Goal: Download file/media

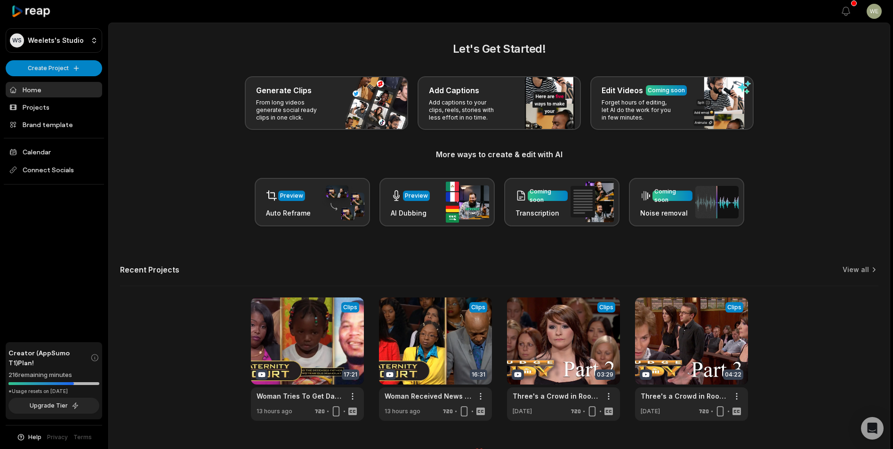
scroll to position [21, 0]
click at [451, 358] on link at bounding box center [435, 358] width 113 height 123
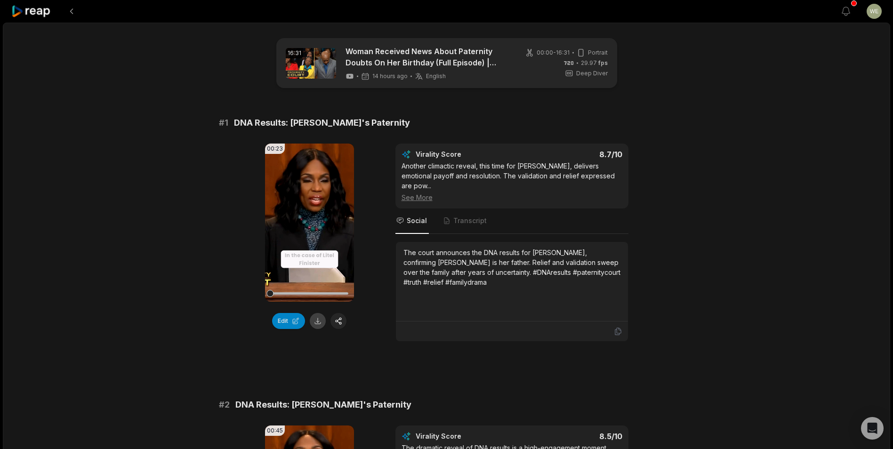
click at [317, 323] on button at bounding box center [318, 321] width 16 height 16
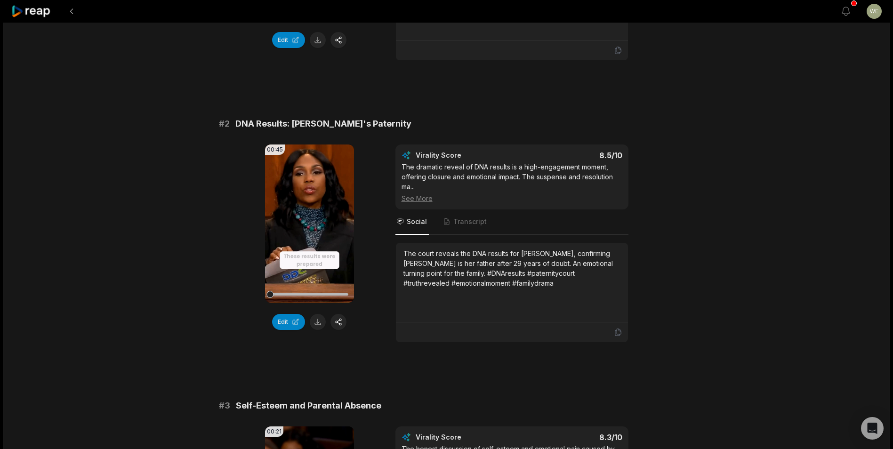
scroll to position [282, 0]
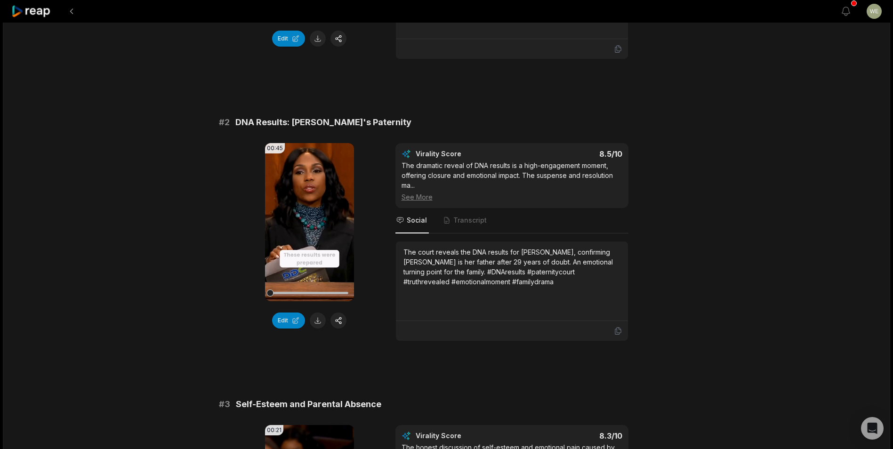
click at [319, 312] on button at bounding box center [318, 320] width 16 height 16
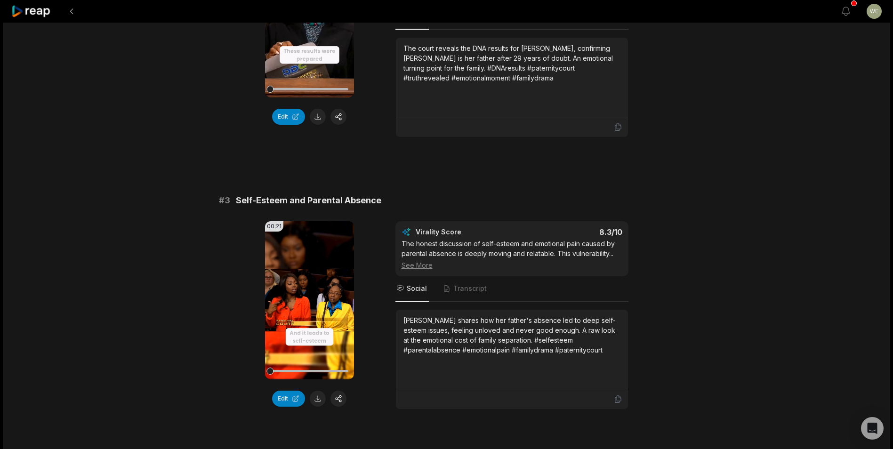
scroll to position [565, 0]
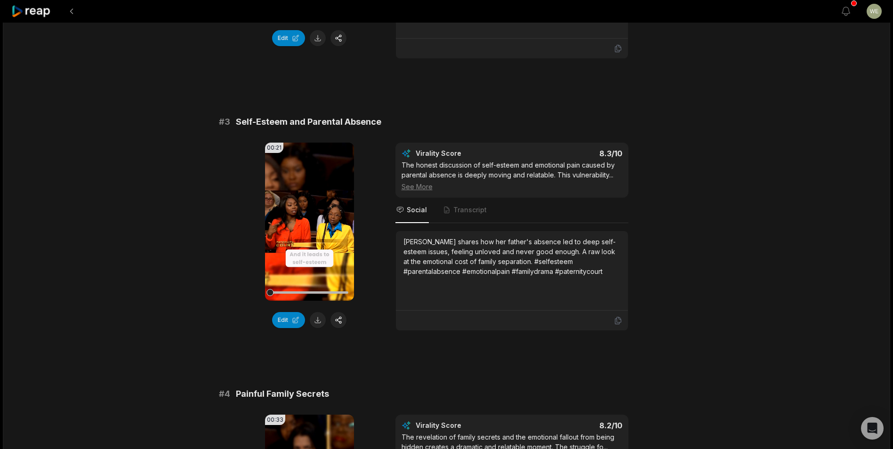
click at [317, 312] on button at bounding box center [318, 320] width 16 height 16
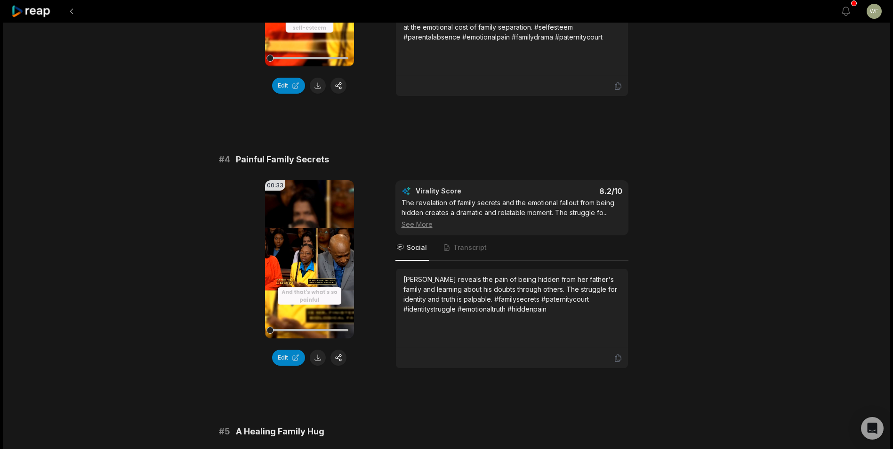
scroll to position [847, 0]
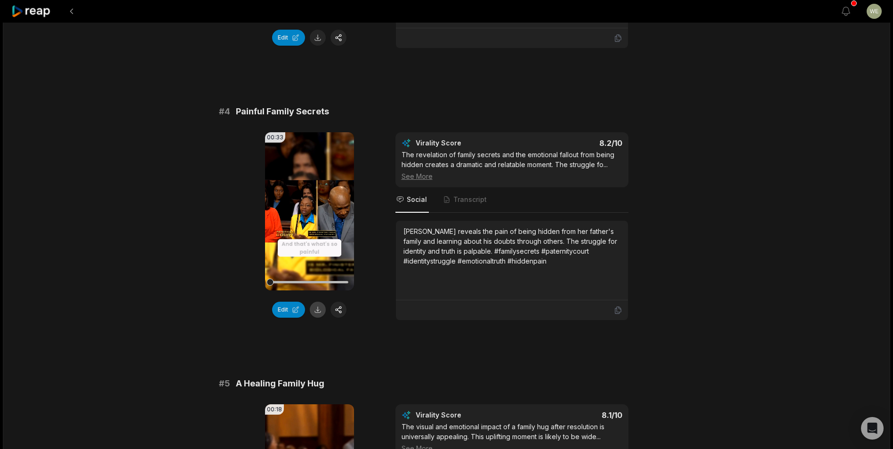
click at [317, 302] on button at bounding box center [318, 310] width 16 height 16
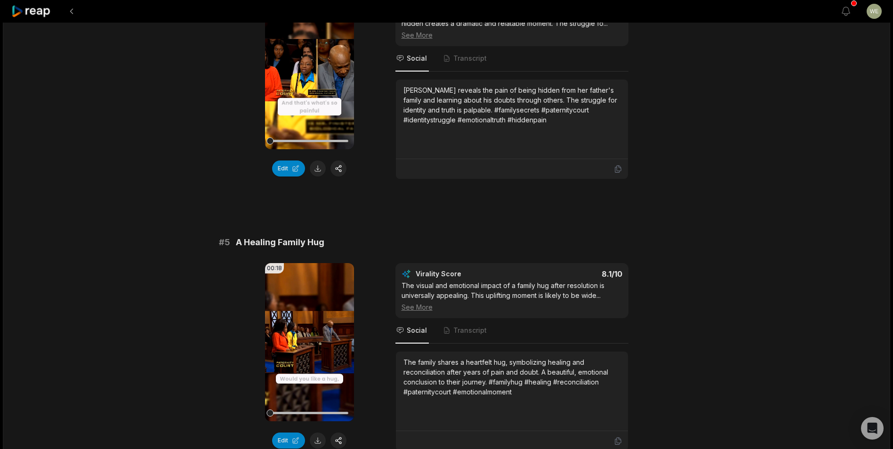
scroll to position [1129, 0]
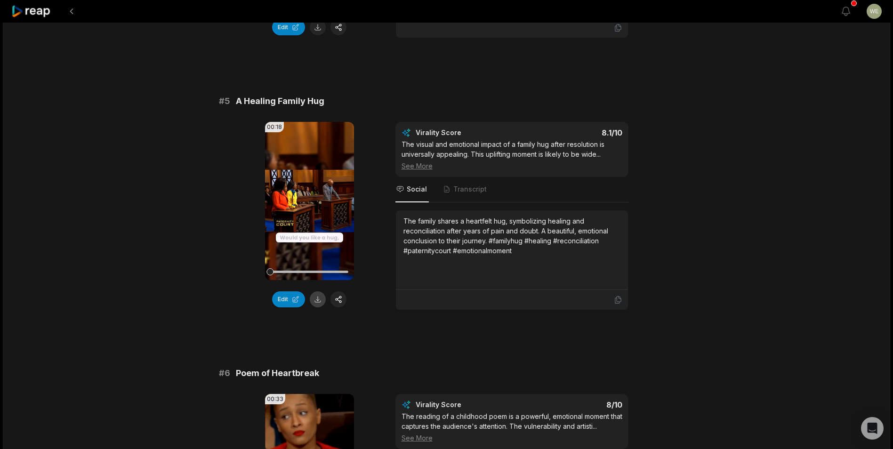
click at [316, 291] on button at bounding box center [318, 299] width 16 height 16
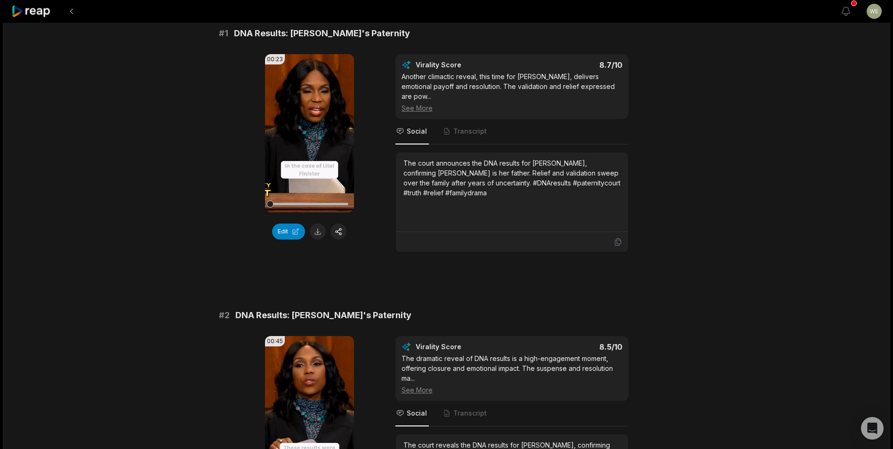
scroll to position [0, 0]
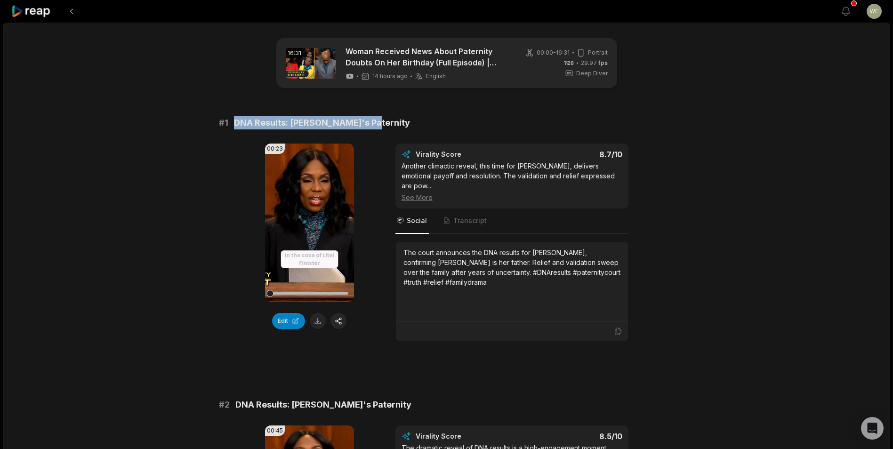
drag, startPoint x: 232, startPoint y: 121, endPoint x: 385, endPoint y: 122, distance: 152.9
click at [385, 122] on div "# 1 DNA Results: [PERSON_NAME]'s Paternity" at bounding box center [447, 122] width 456 height 13
drag, startPoint x: 385, startPoint y: 122, endPoint x: 338, endPoint y: 120, distance: 47.1
copy span "DNA Results: [PERSON_NAME]'s Paternity"
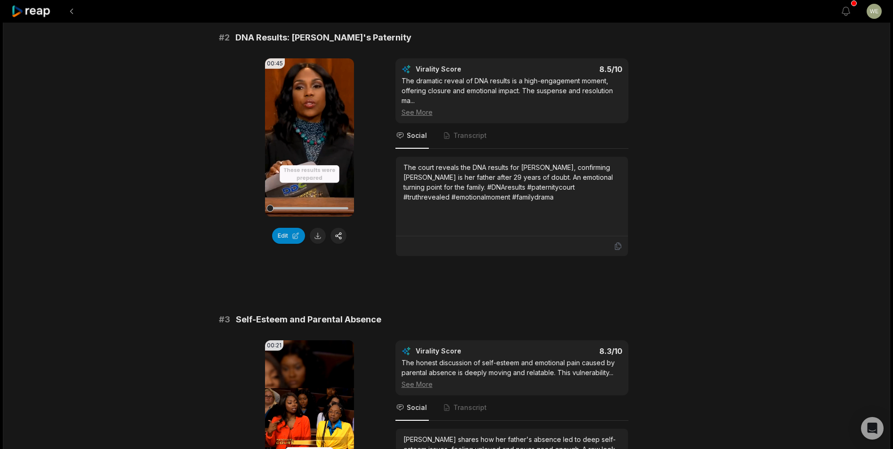
scroll to position [376, 0]
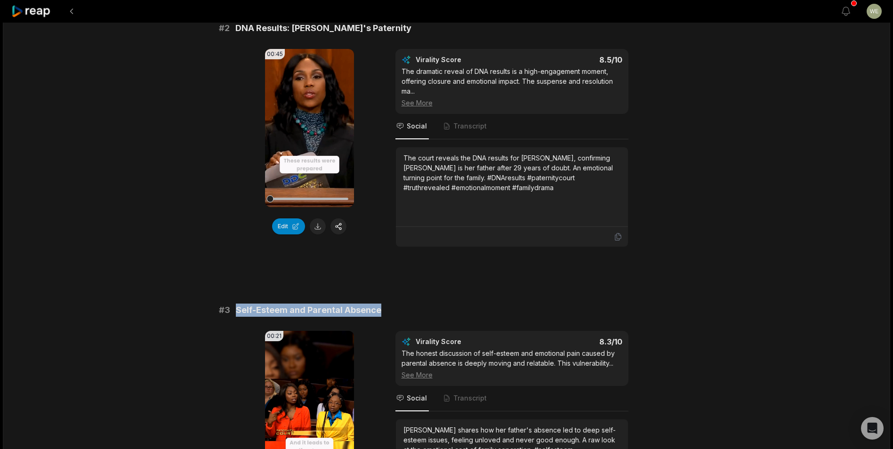
drag, startPoint x: 236, startPoint y: 300, endPoint x: 388, endPoint y: 300, distance: 152.0
click at [388, 304] on div "# 3 Self-Esteem and Parental Absence" at bounding box center [447, 310] width 456 height 13
drag, startPoint x: 388, startPoint y: 300, endPoint x: 368, endPoint y: 297, distance: 20.4
copy span "Self-Esteem and Parental Absence"
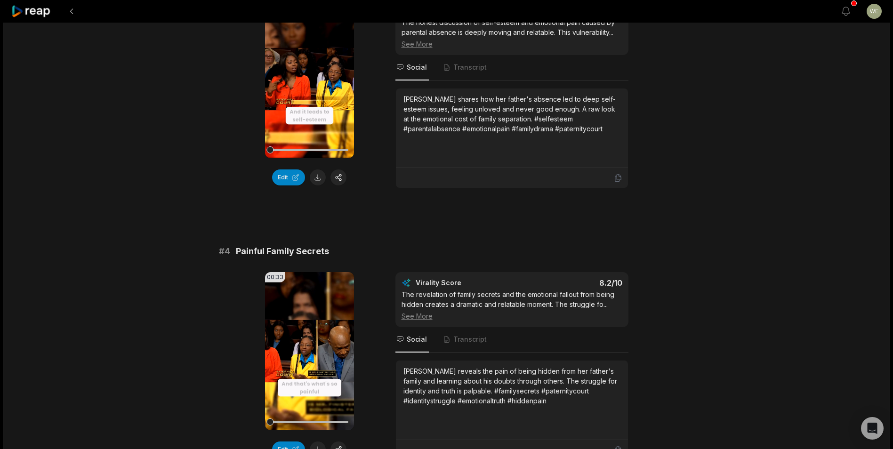
scroll to position [800, 0]
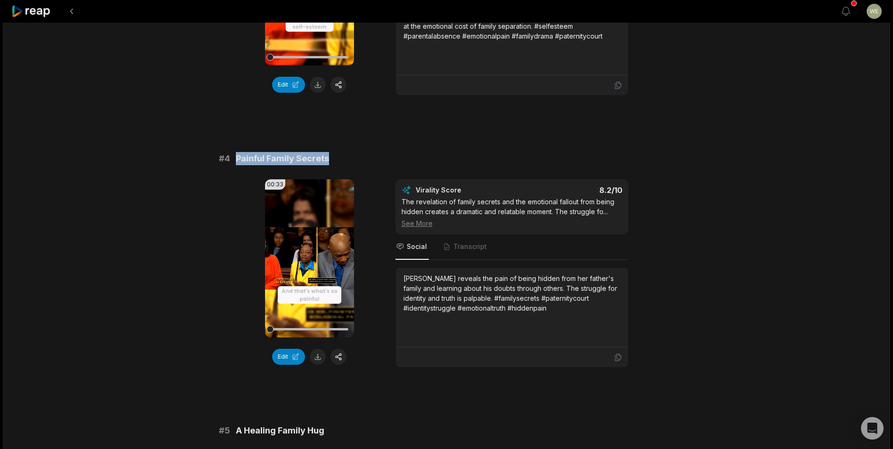
drag, startPoint x: 322, startPoint y: 144, endPoint x: 353, endPoint y: 149, distance: 31.8
click at [353, 152] on div "# 4 Painful Family Secrets" at bounding box center [447, 158] width 456 height 13
drag, startPoint x: 353, startPoint y: 149, endPoint x: 287, endPoint y: 144, distance: 66.5
copy span "Painful Family Secrets"
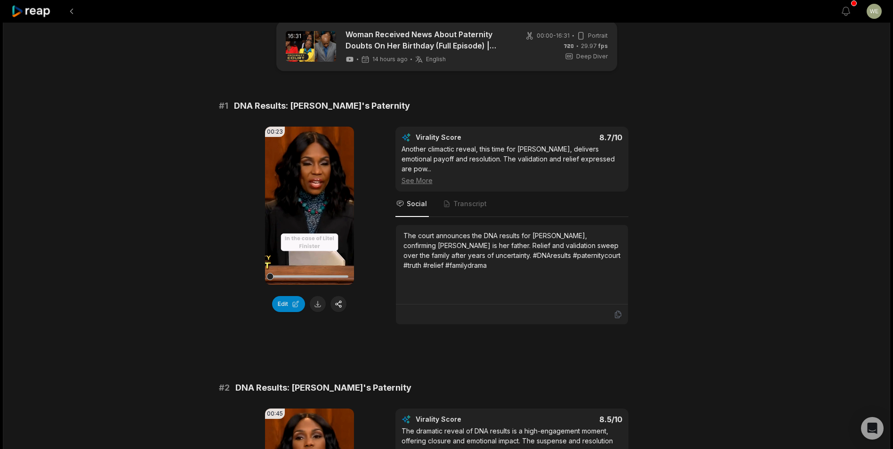
scroll to position [0, 0]
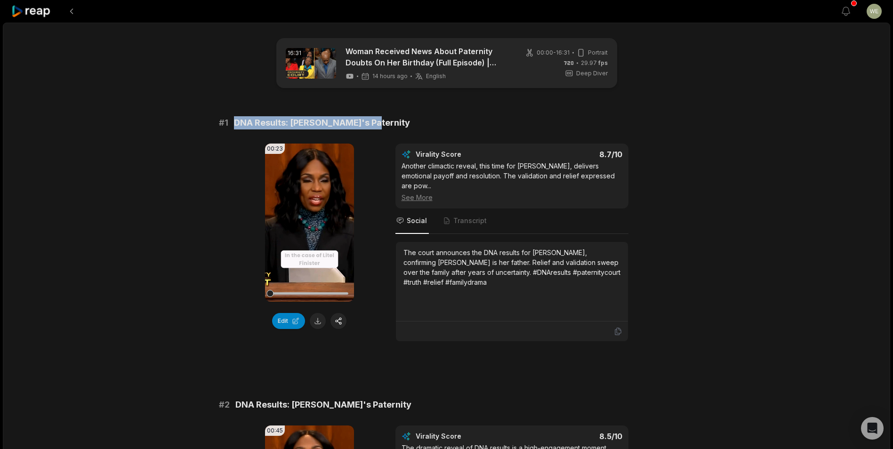
drag, startPoint x: 233, startPoint y: 122, endPoint x: 396, endPoint y: 128, distance: 162.5
click at [396, 128] on div "# 1 DNA Results: [PERSON_NAME]'s Paternity" at bounding box center [447, 122] width 456 height 13
drag, startPoint x: 396, startPoint y: 128, endPoint x: 340, endPoint y: 122, distance: 56.3
copy span "DNA Results: [PERSON_NAME]'s Paternity"
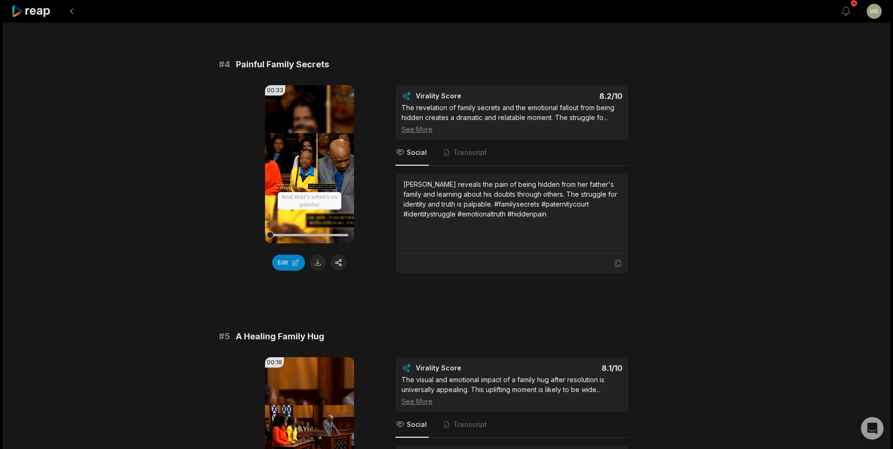
scroll to position [1082, 0]
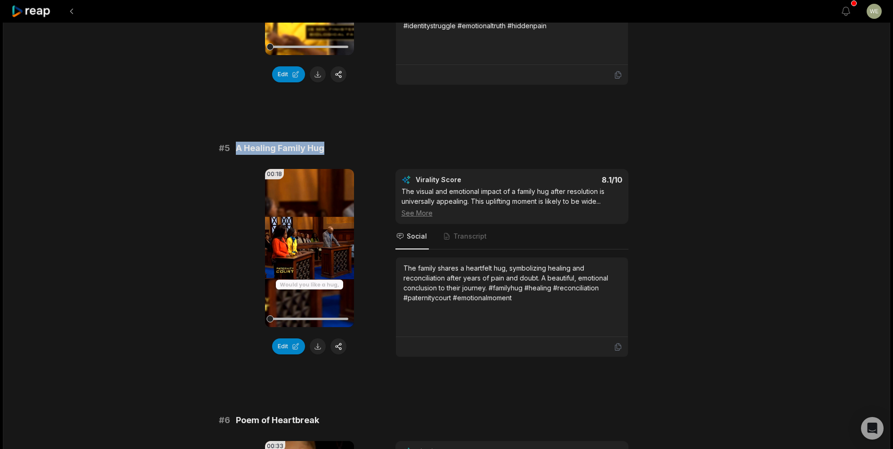
drag, startPoint x: 234, startPoint y: 136, endPoint x: 368, endPoint y: 134, distance: 133.7
click at [368, 142] on div "# 5 A Healing Family Hug" at bounding box center [447, 148] width 456 height 13
drag, startPoint x: 368, startPoint y: 134, endPoint x: 295, endPoint y: 137, distance: 73.0
copy span "A Healing Family Hug"
